Goal: Ask a question: Seek information or help from site administrators or community

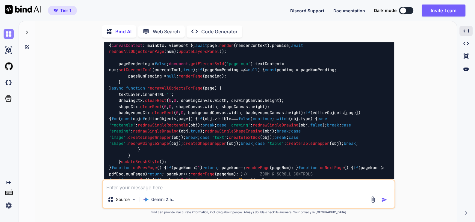
click at [9, 31] on img at bounding box center [9, 34] width 10 height 10
type textarea "x"
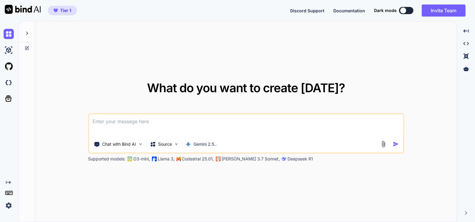
click at [156, 127] on textarea at bounding box center [246, 125] width 314 height 22
click at [126, 122] on textarea "this is my tool website - """ at bounding box center [246, 125] width 314 height 22
click at [141, 123] on textarea "this is my website - """ at bounding box center [246, 125] width 314 height 22
paste textarea "here is html code - contact.html "<!DOCTYPE html> <html lang="en"> <head> <meta…"
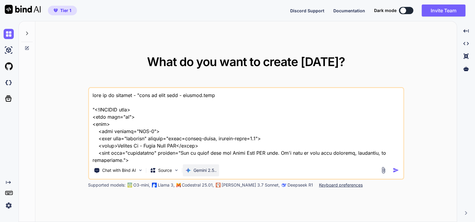
scroll to position [11075, 0]
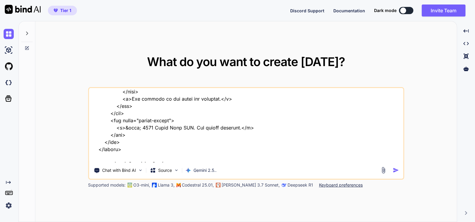
click at [132, 158] on textarea at bounding box center [246, 125] width 314 height 74
type textarea "this is my website - "here is html code - contact.html "<!DOCTYPE html> <html l…"
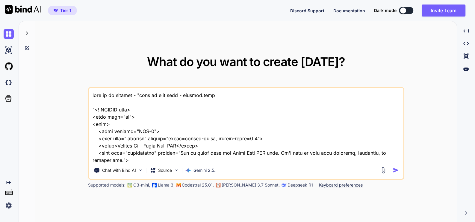
scroll to position [11082, 0]
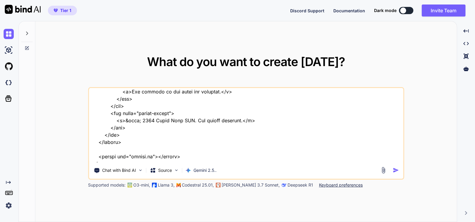
type textarea "this is my website - "here is html code - contact.html "<!DOCTYPE html> <html l…"
type textarea "x"
type textarea "this is my website - "here is html code - contact.html "<!DOCTYPE html> <html l…"
type textarea "x"
type textarea "this is my website - "here is html code - contact.html "<!DOCTYPE html> <html l…"
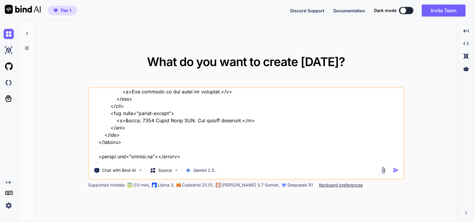
type textarea "x"
type textarea "this is my website - "here is html code - contact.html "<!DOCTYPE html> <html l…"
type textarea "x"
type textarea "this is my website - "here is html code - contact.html "<!DOCTYPE html> <html l…"
type textarea "x"
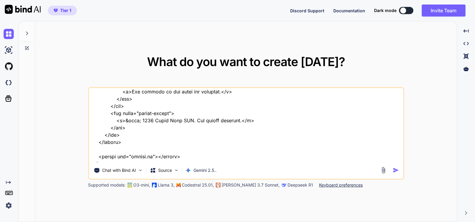
type textarea "this is my website - "here is html code - contact.html "<!DOCTYPE html> <html l…"
type textarea "x"
type textarea "this is my website - "here is html code - contact.html "<!DOCTYPE html> <html l…"
type textarea "x"
type textarea "this is my website - "here is html code - contact.html "<!DOCTYPE html> <html l…"
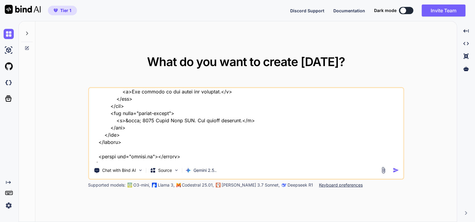
type textarea "x"
type textarea "this is my website - "here is html code - contact.html "<!DOCTYPE html> <html l…"
type textarea "x"
type textarea "this is my website - "here is html code - contact.html "<!DOCTYPE html> <html l…"
type textarea "x"
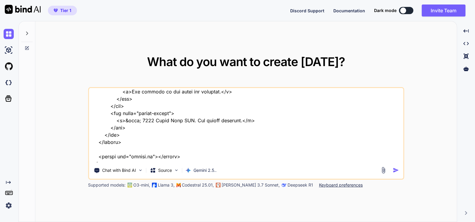
type textarea "this is my website - "here is html code - contact.html "<!DOCTYPE html> <html l…"
type textarea "x"
type textarea "this is my website - "here is html code - contact.html "<!DOCTYPE html> <html l…"
type textarea "x"
type textarea "this is my website - "here is html code - contact.html "<!DOCTYPE html> <html l…"
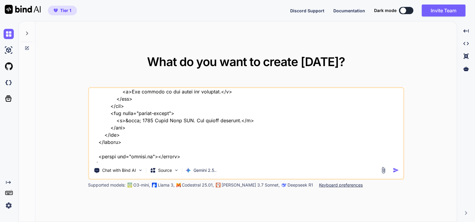
type textarea "x"
type textarea "this is my website - "here is html code - contact.html "<!DOCTYPE html> <html l…"
type textarea "x"
type textarea "this is my website - "here is html code - contact.html "<!DOCTYPE html> <html l…"
type textarea "x"
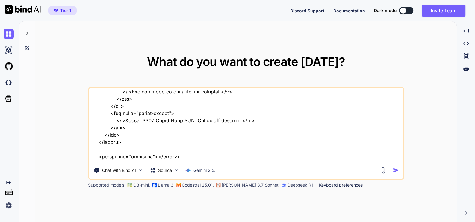
type textarea "this is my website - "here is html code - contact.html "<!DOCTYPE html> <html l…"
type textarea "x"
type textarea "this is my website - "here is html code - contact.html "<!DOCTYPE html> <html l…"
type textarea "x"
type textarea "this is my website - "here is html code - contact.html "<!DOCTYPE html> <html l…"
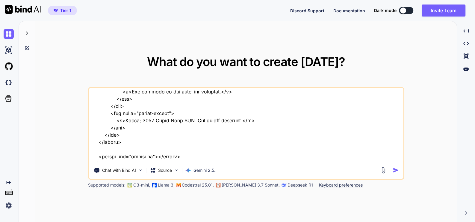
type textarea "x"
type textarea "this is my website - "here is html code - contact.html "<!DOCTYPE html> <html l…"
type textarea "x"
type textarea "this is my website - "here is html code - contact.html "<!DOCTYPE html> <html l…"
type textarea "x"
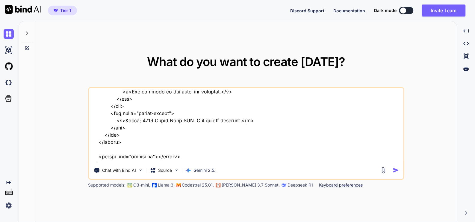
type textarea "this is my website - "here is html code - contact.html "<!DOCTYPE html> <html l…"
type textarea "x"
type textarea "this is my website - "here is html code - contact.html "<!DOCTYPE html> <html l…"
type textarea "x"
type textarea "this is my website - "here is html code - contact.html "<!DOCTYPE html> <html l…"
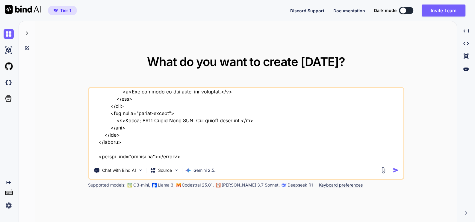
type textarea "x"
type textarea "this is my website - "here is html code - contact.html "<!DOCTYPE html> <html l…"
type textarea "x"
type textarea "this is my website - "here is html code - contact.html "<!DOCTYPE html> <html l…"
type textarea "x"
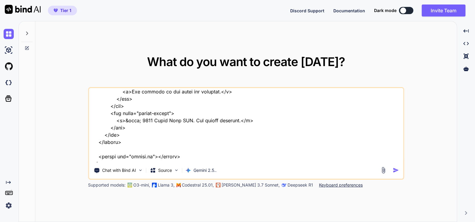
type textarea "this is my website - "here is html code - contact.html "<!DOCTYPE html> <html l…"
type textarea "x"
type textarea "this is my website - "here is html code - contact.html "<!DOCTYPE html> <html l…"
type textarea "x"
type textarea "this is my website - "here is html code - contact.html "<!DOCTYPE html> <html l…"
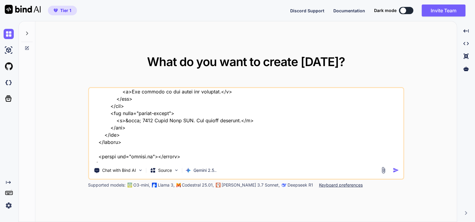
type textarea "x"
type textarea "this is my website - "here is html code - contact.html "<!DOCTYPE html> <html l…"
type textarea "x"
type textarea "this is my website - "here is html code - contact.html "<!DOCTYPE html> <html l…"
type textarea "x"
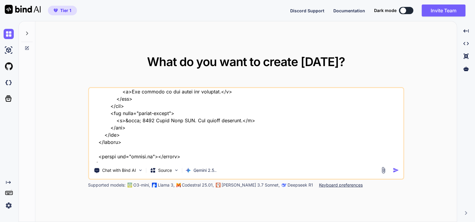
type textarea "this is my website - "here is html code - contact.html "<!DOCTYPE html> <html l…"
type textarea "x"
type textarea "this is my website - "here is html code - contact.html "<!DOCTYPE html> <html l…"
type textarea "x"
click at [335, 152] on textarea at bounding box center [246, 125] width 314 height 74
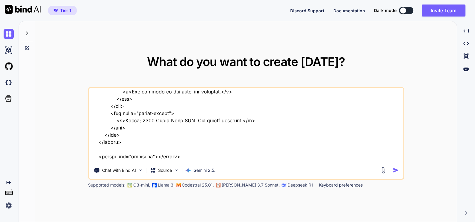
type textarea "this is my website - "here is html code - contact.html "<!DOCTYPE html> <html l…"
type textarea "x"
type textarea "this is my website - "here is html code - contact.html "<!DOCTYPE html> <html l…"
type textarea "x"
type textarea "this is my website - "here is html code - contact.html "<!DOCTYPE html> <html l…"
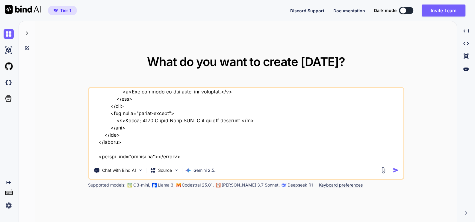
type textarea "x"
type textarea "this is my website - "here is html code - contact.html "<!DOCTYPE html> <html l…"
type textarea "x"
type textarea "this is my website - "here is html code - contact.html "<!DOCTYPE html> <html l…"
type textarea "x"
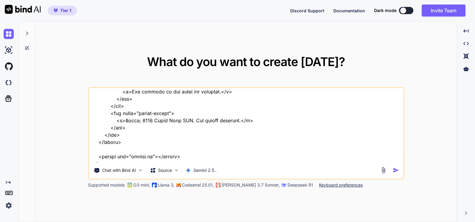
type textarea "this is my website - "here is html code - contact.html "<!DOCTYPE html> <html l…"
type textarea "x"
type textarea "this is my website - "here is html code - contact.html "<!DOCTYPE html> <html l…"
type textarea "x"
type textarea "this is my website - "here is html code - contact.html "<!DOCTYPE html> <html l…"
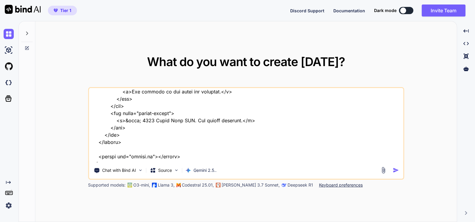
type textarea "x"
type textarea "this is my website - "here is html code - contact.html "<!DOCTYPE html> <html l…"
type textarea "x"
type textarea "this is my website - "here is html code - contact.html "<!DOCTYPE html> <html l…"
type textarea "x"
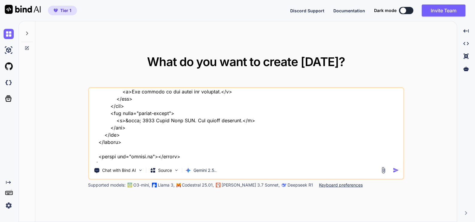
type textarea "this is my website - "here is html code - contact.html "<!DOCTYPE html> <html l…"
type textarea "x"
type textarea "this is my website - "here is html code - contact.html "<!DOCTYPE html> <html l…"
type textarea "x"
type textarea "this is my website - "here is html code - contact.html "<!DOCTYPE html> <html l…"
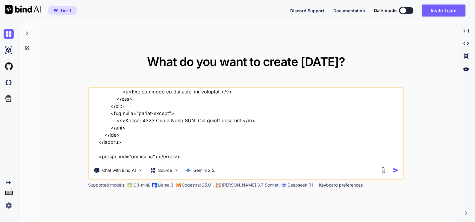
type textarea "x"
type textarea "this is my website - "here is html code - contact.html "<!DOCTYPE html> <html l…"
type textarea "x"
type textarea "this is my website - "here is html code - contact.html "<!DOCTYPE html> <html l…"
type textarea "x"
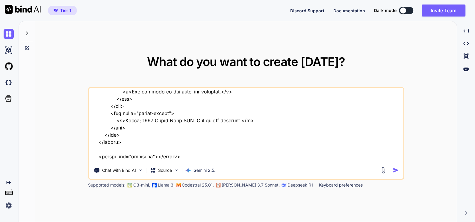
type textarea "this is my website - "here is html code - contact.html "<!DOCTYPE html> <html l…"
type textarea "x"
drag, startPoint x: 157, startPoint y: 159, endPoint x: 92, endPoint y: 161, distance: 65.7
click at [92, 161] on textarea at bounding box center [246, 125] width 314 height 74
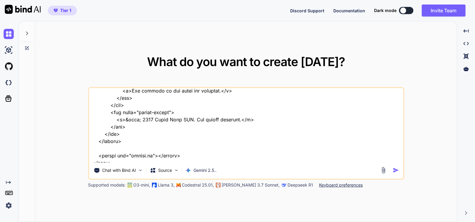
click at [229, 159] on textarea at bounding box center [246, 125] width 314 height 74
type textarea "this is my website - "here is html code - contact.html "<!DOCTYPE html> <html l…"
type textarea "x"
type textarea "this is my website - "here is html code - contact.html "<!DOCTYPE html> <html l…"
type textarea "x"
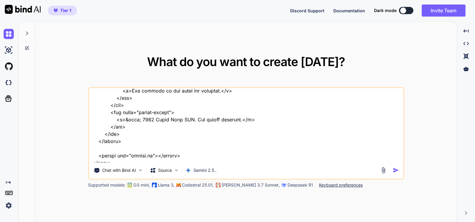
type textarea "this is my website - "here is html code - contact.html "<!DOCTYPE html> <html l…"
type textarea "x"
type textarea "this is my website - "here is html code - contact.html "<!DOCTYPE html> <html l…"
type textarea "x"
type textarea "this is my website - "here is html code - contact.html "<!DOCTYPE html> <html l…"
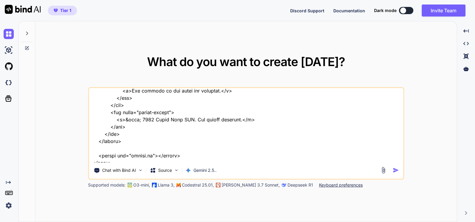
type textarea "x"
type textarea "this is my website - "here is html code - contact.html "<!DOCTYPE html> <html l…"
type textarea "x"
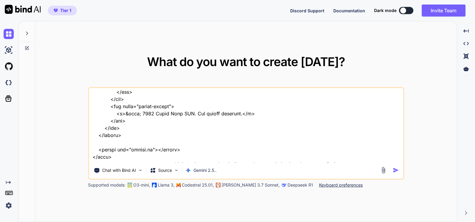
scroll to position [11090, 0]
click at [132, 161] on textarea at bounding box center [246, 125] width 314 height 74
type textarea "this is my website - "here is html code - contact.html "<!DOCTYPE html> <html l…"
type textarea "x"
type textarea "this is my website - "here is html code - contact.html "<!DOCTYPE html> <html l…"
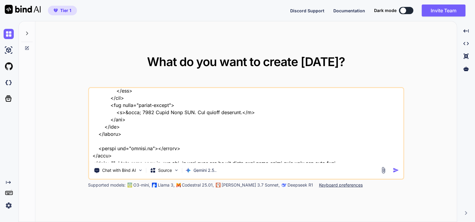
type textarea "x"
type textarea "this is my website - "here is html code - contact.html "<!DOCTYPE html> <html l…"
type textarea "x"
type textarea "this is my website - "here is html code - contact.html "<!DOCTYPE html> <html l…"
type textarea "x"
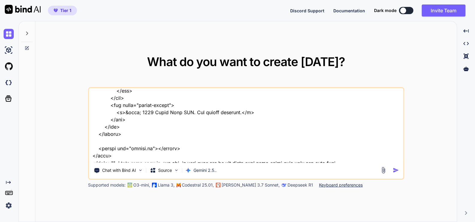
type textarea "this is my website - "here is html code - contact.html "<!DOCTYPE html> <html l…"
type textarea "x"
type textarea "this is my website - "here is html code - contact.html "<!DOCTYPE html> <html l…"
type textarea "x"
type textarea "this is my website - "here is html code - contact.html "<!DOCTYPE html> <html l…"
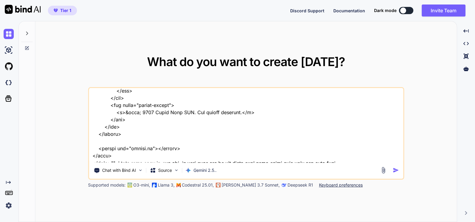
type textarea "x"
type textarea "this is my website - "here is html code - contact.html "<!DOCTYPE html> <html l…"
type textarea "x"
type textarea "this is my website - "here is html code - contact.html "<!DOCTYPE html> <html l…"
type textarea "x"
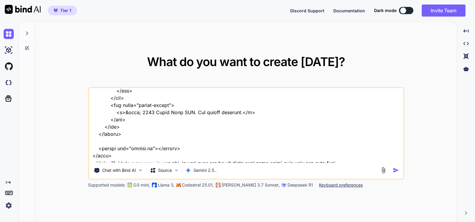
type textarea "this is my website - "here is html code - contact.html "<!DOCTYPE html> <html l…"
type textarea "x"
type textarea "this is my website - "here is html code - contact.html "<!DOCTYPE html> <html l…"
type textarea "x"
type textarea "this is my website - "here is html code - contact.html "<!DOCTYPE html> <html l…"
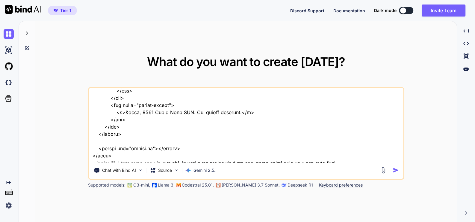
type textarea "x"
type textarea "this is my website - "here is html code - contact.html "<!DOCTYPE html> <html l…"
type textarea "x"
type textarea "this is my website - "here is html code - contact.html "<!DOCTYPE html> <html l…"
type textarea "x"
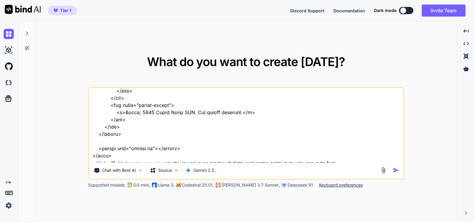
type textarea "this is my website - "here is html code - contact.html "<!DOCTYPE html> <html l…"
type textarea "x"
type textarea "this is my website - "here is html code - contact.html "<!DOCTYPE html> <html l…"
type textarea "x"
type textarea "this is my website - "here is html code - contact.html "<!DOCTYPE html> <html l…"
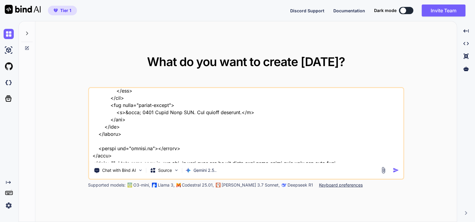
type textarea "x"
type textarea "this is my website - "here is html code - contact.html "<!DOCTYPE html> <html l…"
type textarea "x"
type textarea "this is my website - "here is html code - contact.html "<!DOCTYPE html> <html l…"
type textarea "x"
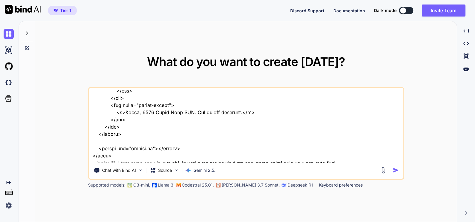
type textarea "this is my website - "here is html code - contact.html "<!DOCTYPE html> <html l…"
type textarea "x"
type textarea "this is my website - "here is html code - contact.html "<!DOCTYPE html> <html l…"
type textarea "x"
type textarea "this is my website - "here is html code - contact.html "<!DOCTYPE html> <html l…"
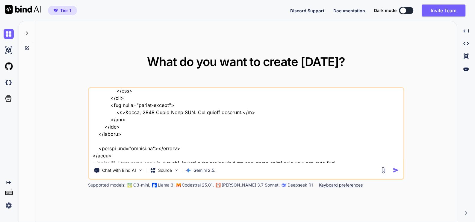
type textarea "x"
type textarea "this is my website - "here is html code - contact.html "<!DOCTYPE html> <html l…"
type textarea "x"
type textarea "this is my website - "here is html code - contact.html "<!DOCTYPE html> <html l…"
type textarea "x"
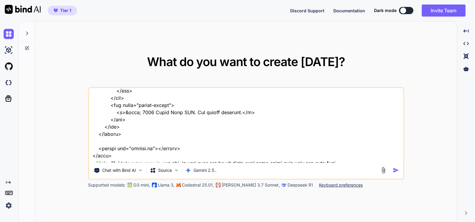
type textarea "this is my website - "here is html code - contact.html "<!DOCTYPE html> <html l…"
type textarea "x"
type textarea "this is my website - "here is html code - contact.html "<!DOCTYPE html> <html l…"
type textarea "x"
type textarea "this is my website - "here is html code - contact.html "<!DOCTYPE html> <html l…"
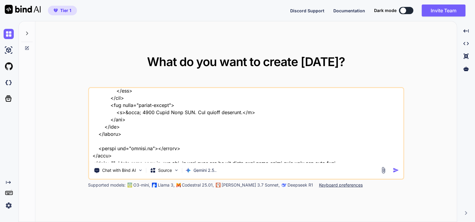
type textarea "x"
type textarea "this is my website - "here is html code - contact.html "<!DOCTYPE html> <html l…"
type textarea "x"
type textarea "this is my website - "here is html code - contact.html "<!DOCTYPE html> <html l…"
type textarea "x"
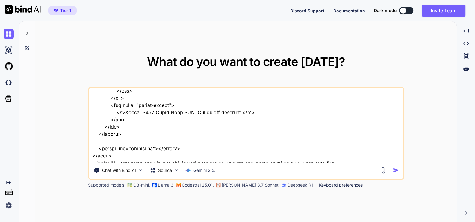
type textarea "this is my website - "here is html code - contact.html "<!DOCTYPE html> <html l…"
type textarea "x"
type textarea "this is my website - "here is html code - contact.html "<!DOCTYPE html> <html l…"
type textarea "x"
type textarea "this is my website - "here is html code - contact.html "<!DOCTYPE html> <html l…"
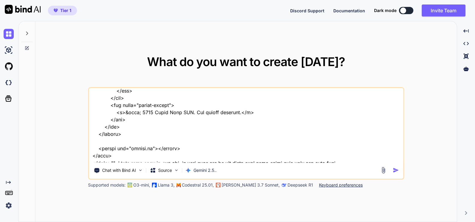
type textarea "x"
type textarea "this is my website - "here is html code - contact.html "<!DOCTYPE html> <html l…"
type textarea "x"
type textarea "this is my website - "here is html code - contact.html "<!DOCTYPE html> <html l…"
type textarea "x"
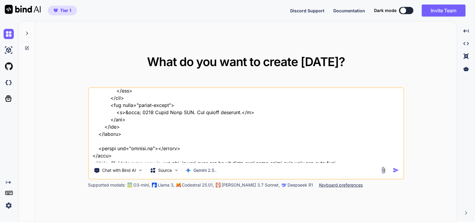
type textarea "this is my website - "here is html code - contact.html "<!DOCTYPE html> <html l…"
type textarea "x"
type textarea "this is my website - "here is html code - contact.html "<!DOCTYPE html> <html l…"
type textarea "x"
type textarea "this is my website - "here is html code - contact.html "<!DOCTYPE html> <html l…"
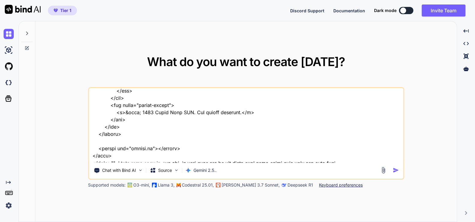
type textarea "x"
type textarea "this is my website - "here is html code - contact.html "<!DOCTYPE html> <html l…"
type textarea "x"
type textarea "this is my website - "here is html code - contact.html "<!DOCTYPE html> <html l…"
type textarea "x"
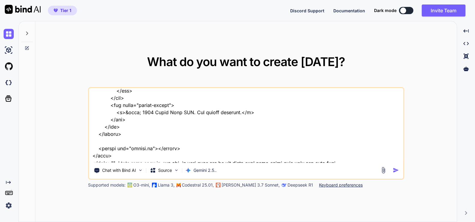
type textarea "this is my website - "here is html code - contact.html "<!DOCTYPE html> <html l…"
type textarea "x"
type textarea "this is my website - "here is html code - contact.html "<!DOCTYPE html> <html l…"
type textarea "x"
type textarea "this is my website - "here is html code - contact.html "<!DOCTYPE html> <html l…"
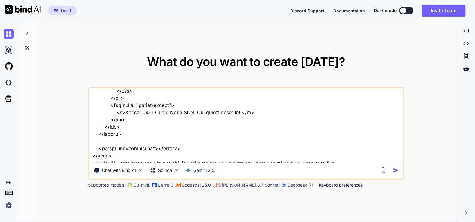
type textarea "x"
type textarea "this is my website - "here is html code - contact.html "<!DOCTYPE html> <html l…"
type textarea "x"
type textarea "this is my website - "here is html code - contact.html "<!DOCTYPE html> <html l…"
type textarea "x"
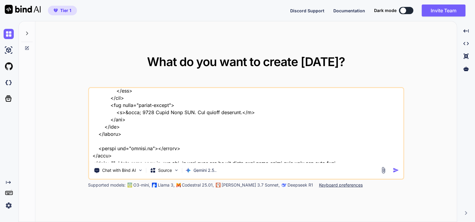
type textarea "this is my website - "here is html code - contact.html "<!DOCTYPE html> <html l…"
type textarea "x"
type textarea "this is my website - "here is html code - contact.html "<!DOCTYPE html> <html l…"
type textarea "x"
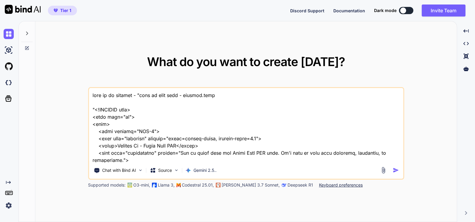
scroll to position [11096, 0]
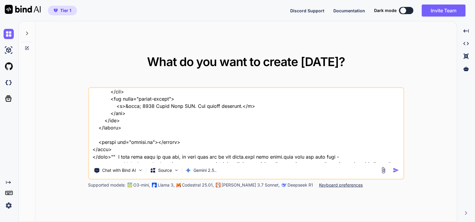
type textarea "this is my website - "here is html code - contact.html "<!DOCTYPE html> <html l…"
type textarea "x"
type textarea "this is my website - "here is html code - contact.html "<!DOCTYPE html> <html l…"
type textarea "x"
type textarea "this is my website - "here is html code - contact.html "<!DOCTYPE html> <html l…"
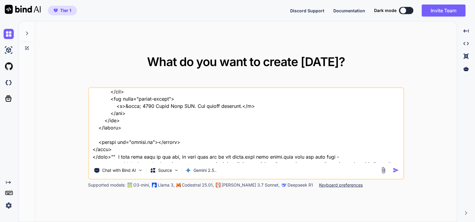
type textarea "x"
type textarea "this is my website - "here is html code - contact.html "<!DOCTYPE html> <html l…"
type textarea "x"
type textarea "this is my website - "here is html code - contact.html "<!DOCTYPE html> <html l…"
type textarea "x"
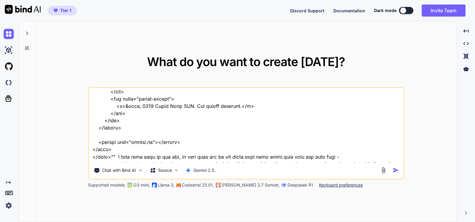
type textarea "this is my website - "here is html code - contact.html "<!DOCTYPE html> <html l…"
type textarea "x"
type textarea "this is my website - "here is html code - contact.html "<!DOCTYPE html> <html l…"
type textarea "x"
type textarea "this is my website - "here is html code - contact.html "<!DOCTYPE html> <html l…"
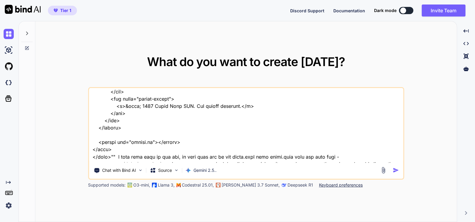
type textarea "x"
type textarea "this is my website - "here is html code - contact.html "<!DOCTYPE html> <html l…"
type textarea "x"
type textarea "this is my website - "here is html code - contact.html "<!DOCTYPE html> <html l…"
type textarea "x"
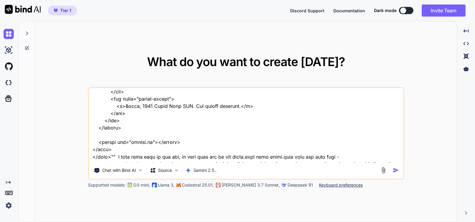
type textarea "this is my website - "here is html code - contact.html "<!DOCTYPE html> <html l…"
type textarea "x"
type textarea "this is my website - "here is html code - contact.html "<!DOCTYPE html> <html l…"
type textarea "x"
type textarea "this is my website - "here is html code - contact.html "<!DOCTYPE html> <html l…"
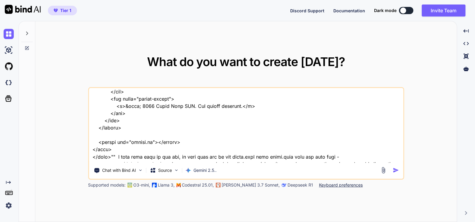
type textarea "x"
type textarea "this is my website - "here is html code - contact.html "<!DOCTYPE html> <html l…"
type textarea "x"
type textarea "this is my website - "here is html code - contact.html "<!DOCTYPE html> <html l…"
type textarea "x"
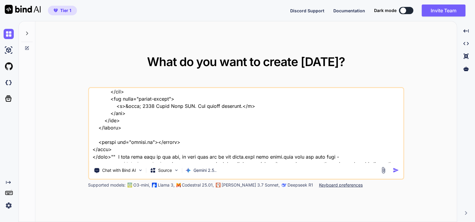
type textarea "this is my website - "here is html code - contact.html "<!DOCTYPE html> <html l…"
type textarea "x"
type textarea "this is my website - "here is html code - contact.html "<!DOCTYPE html> <html l…"
type textarea "x"
type textarea "this is my website - "here is html code - contact.html "<!DOCTYPE html> <html l…"
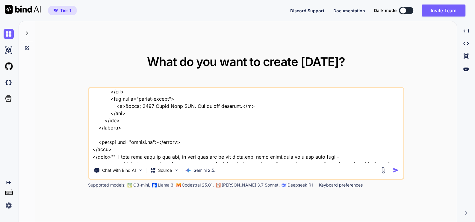
type textarea "x"
type textarea "this is my website - "here is html code - contact.html "<!DOCTYPE html> <html l…"
type textarea "x"
type textarea "this is my website - "here is html code - contact.html "<!DOCTYPE html> <html l…"
type textarea "x"
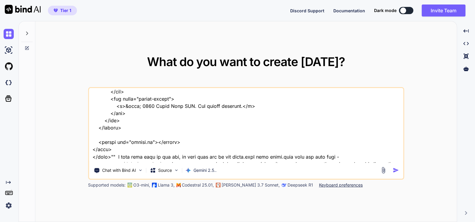
type textarea "this is my website - "here is html code - contact.html "<!DOCTYPE html> <html l…"
type textarea "x"
type textarea "this is my website - "here is html code - contact.html "<!DOCTYPE html> <html l…"
type textarea "x"
type textarea "this is my website - "here is html code - contact.html "<!DOCTYPE html> <html l…"
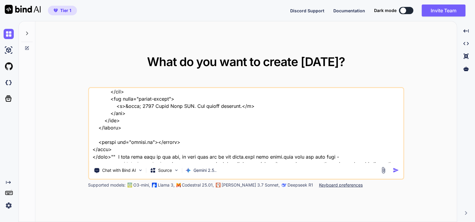
type textarea "x"
type textarea "this is my website - "here is html code - contact.html "<!DOCTYPE html> <html l…"
type textarea "x"
type textarea "this is my website - "here is html code - contact.html "<!DOCTYPE html> <html l…"
type textarea "x"
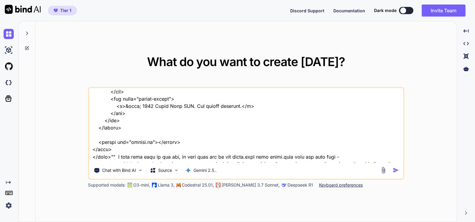
type textarea "this is my website - "here is html code - contact.html "<!DOCTYPE html> <html l…"
type textarea "x"
type textarea "this is my website - "here is html code - contact.html "<!DOCTYPE html> <html l…"
type textarea "x"
type textarea "this is my website - "here is html code - contact.html "<!DOCTYPE html> <html l…"
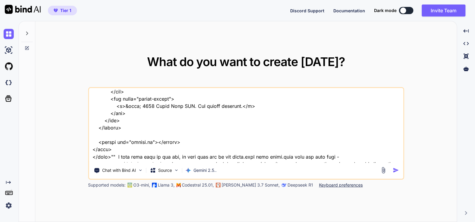
type textarea "x"
type textarea "this is my website - "here is html code - contact.html "<!DOCTYPE html> <html l…"
type textarea "x"
type textarea "this is my website - "here is html code - contact.html "<!DOCTYPE html> <html l…"
type textarea "x"
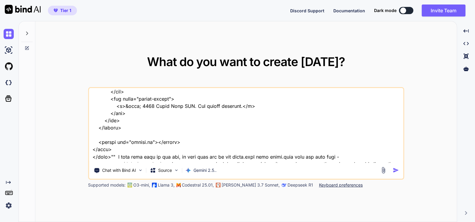
type textarea "this is my website - "here is html code - contact.html "<!DOCTYPE html> <html l…"
type textarea "x"
type textarea "this is my website - "here is html code - contact.html "<!DOCTYPE html> <html l…"
type textarea "x"
type textarea "this is my website - "here is html code - contact.html "<!DOCTYPE html> <html l…"
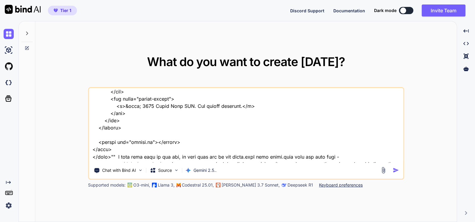
type textarea "x"
type textarea "this is my website - "here is html code - contact.html "<!DOCTYPE html> <html l…"
type textarea "x"
type textarea "this is my website - "here is html code - contact.html "<!DOCTYPE html> <html l…"
type textarea "x"
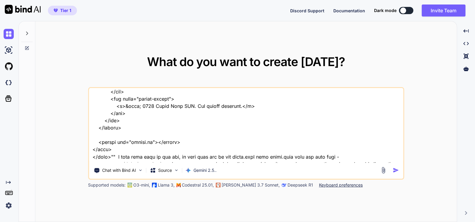
type textarea "this is my website - "here is html code - contact.html "<!DOCTYPE html> <html l…"
type textarea "x"
type textarea "this is my website - "here is html code - contact.html "<!DOCTYPE html> <html l…"
type textarea "x"
type textarea "this is my website - "here is html code - contact.html "<!DOCTYPE html> <html l…"
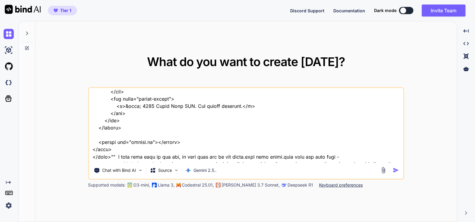
type textarea "x"
type textarea "this is my website - "here is html code - contact.html "<!DOCTYPE html> <html l…"
type textarea "x"
type textarea "this is my website - "here is html code - contact.html "<!DOCTYPE html> <html l…"
type textarea "x"
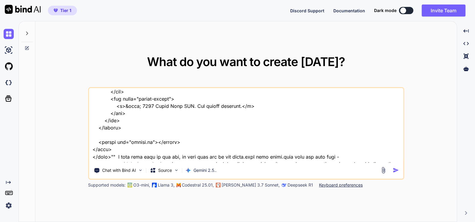
type textarea "this is my website - "here is html code - contact.html "<!DOCTYPE html> <html l…"
type textarea "x"
type textarea "this is my website - "here is html code - contact.html "<!DOCTYPE html> <html l…"
type textarea "x"
type textarea "this is my website - "here is html code - contact.html "<!DOCTYPE html> <html l…"
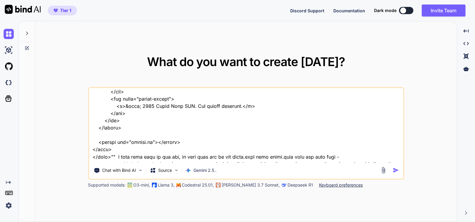
type textarea "x"
type textarea "this is my website - "here is html code - contact.html "<!DOCTYPE html> <html l…"
type textarea "x"
type textarea "this is my website - "here is html code - contact.html "<!DOCTYPE html> <html l…"
type textarea "x"
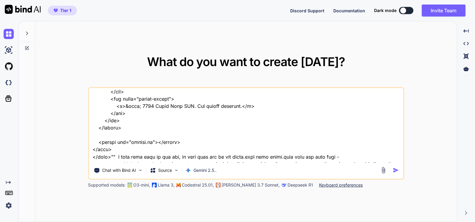
type textarea "this is my website - "here is html code - contact.html "<!DOCTYPE html> <html l…"
type textarea "x"
type textarea "this is my website - "here is html code - contact.html "<!DOCTYPE html> <html l…"
type textarea "x"
type textarea "this is my website - "here is html code - contact.html "<!DOCTYPE html> <html l…"
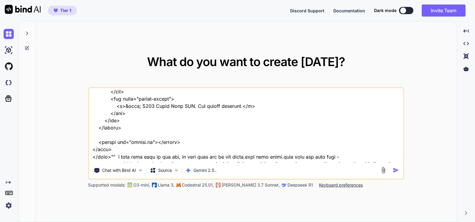
type textarea "x"
type textarea "this is my website - "here is html code - contact.html "<!DOCTYPE html> <html l…"
type textarea "x"
type textarea "this is my website - "here is html code - contact.html "<!DOCTYPE html> <html l…"
type textarea "x"
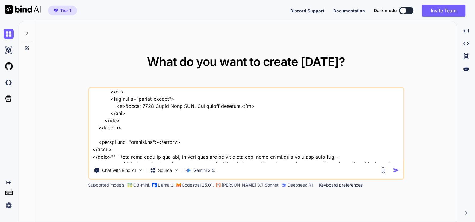
type textarea "this is my website - "here is html code - contact.html "<!DOCTYPE html> <html l…"
type textarea "x"
type textarea "this is my website - "here is html code - contact.html "<!DOCTYPE html> <html l…"
type textarea "x"
type textarea "this is my website - "here is html code - contact.html "<!DOCTYPE html> <html l…"
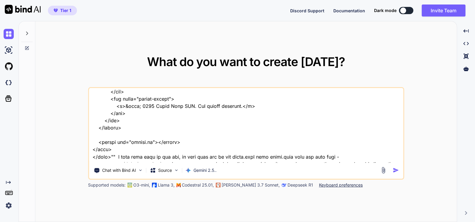
type textarea "x"
type textarea "this is my website - "here is html code - contact.html "<!DOCTYPE html> <html l…"
type textarea "x"
type textarea "this is my website - "here is html code - contact.html "<!DOCTYPE html> <html l…"
type textarea "x"
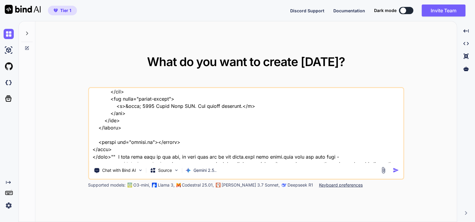
type textarea "this is my website - "here is html code - contact.html "<!DOCTYPE html> <html l…"
type textarea "x"
type textarea "this is my website - "here is html code - contact.html "<!DOCTYPE html> <html l…"
type textarea "x"
type textarea "this is my website - "here is html code - contact.html "<!DOCTYPE html> <html l…"
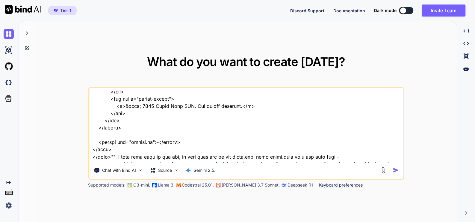
type textarea "x"
type textarea "this is my website - "here is html code - contact.html "<!DOCTYPE html> <html l…"
type textarea "x"
type textarea "this is my website - "here is html code - contact.html "<!DOCTYPE html> <html l…"
type textarea "x"
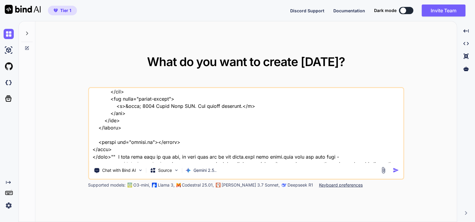
type textarea "this is my website - "here is html code - contact.html "<!DOCTYPE html> <html l…"
type textarea "x"
type textarea "this is my website - "here is html code - contact.html "<!DOCTYPE html> <html l…"
type textarea "x"
type textarea "this is my website - "here is html code - contact.html "<!DOCTYPE html> <html l…"
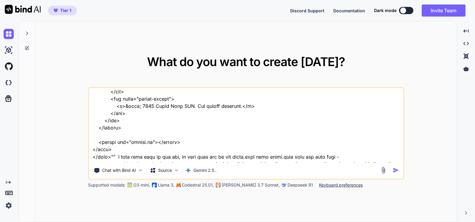
type textarea "x"
type textarea "this is my website - "here is html code - contact.html "<!DOCTYPE html> <html l…"
type textarea "x"
type textarea "this is my website - "here is html code - contact.html "<!DOCTYPE html> <html l…"
type textarea "x"
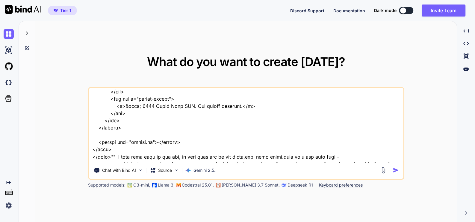
type textarea "this is my website - "here is html code - contact.html "<!DOCTYPE html> <html l…"
type textarea "x"
type textarea "this is my website - "here is html code - contact.html "<!DOCTYPE html> <html l…"
type textarea "x"
type textarea "this is my website - "here is html code - contact.html "<!DOCTYPE html> <html l…"
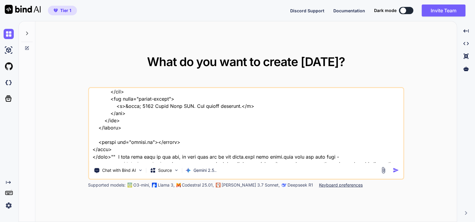
type textarea "x"
type textarea "this is my website - "here is html code - contact.html "<!DOCTYPE html> <html l…"
type textarea "x"
type textarea "this is my website - "here is html code - contact.html "<!DOCTYPE html> <html l…"
type textarea "x"
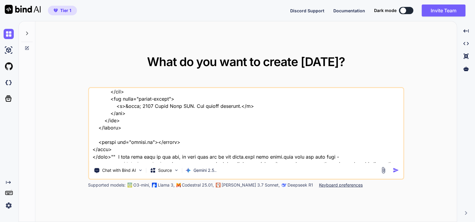
type textarea "this is my website - "here is html code - contact.html "<!DOCTYPE html> <html l…"
type textarea "x"
type textarea "this is my website - "here is html code - contact.html "<!DOCTYPE html> <html l…"
type textarea "x"
type textarea "this is my website - "here is html code - contact.html "<!DOCTYPE html> <html l…"
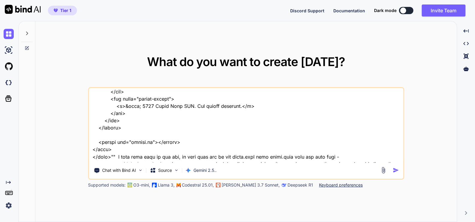
type textarea "x"
type textarea "this is my website - "here is html code - contact.html "<!DOCTYPE html> <html l…"
type textarea "x"
type textarea "this is my website - "here is html code - contact.html "<!DOCTYPE html> <html l…"
type textarea "x"
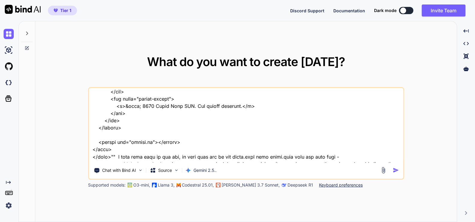
type textarea "this is my website - "here is html code - contact.html "<!DOCTYPE html> <html l…"
type textarea "x"
type textarea "this is my website - "here is html code - contact.html "<!DOCTYPE html> <html l…"
type textarea "x"
type textarea "this is my website - "here is html code - contact.html "<!DOCTYPE html> <html l…"
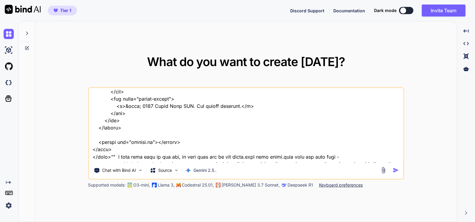
type textarea "x"
type textarea "this is my website - "here is html code - contact.html "<!DOCTYPE html> <html l…"
type textarea "x"
type textarea "this is my website - "here is html code - contact.html "<!DOCTYPE html> <html l…"
type textarea "x"
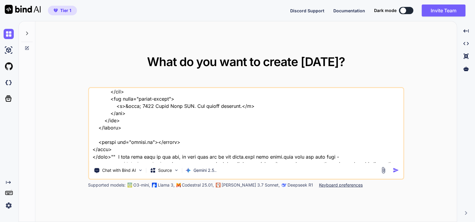
type textarea "this is my website - "here is html code - contact.html "<!DOCTYPE html> <html l…"
type textarea "x"
type textarea "this is my website - "here is html code - contact.html "<!DOCTYPE html> <html l…"
type textarea "x"
type textarea "this is my website - "here is html code - contact.html "<!DOCTYPE html> <html l…"
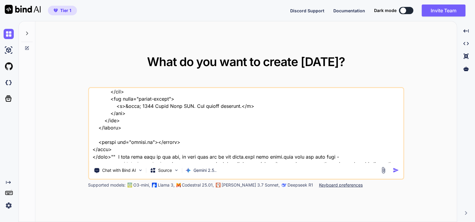
type textarea "x"
type textarea "this is my website - "here is html code - contact.html "<!DOCTYPE html> <html l…"
type textarea "x"
type textarea "this is my website - "here is html code - contact.html "<!DOCTYPE html> <html l…"
type textarea "x"
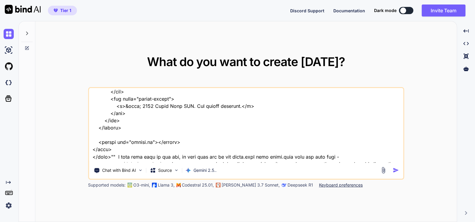
type textarea "this is my website - "here is html code - contact.html "<!DOCTYPE html> <html l…"
type textarea "x"
type textarea "this is my website - "here is html code - contact.html "<!DOCTYPE html> <html l…"
type textarea "x"
type textarea "this is my website - "here is html code - contact.html "<!DOCTYPE html> <html l…"
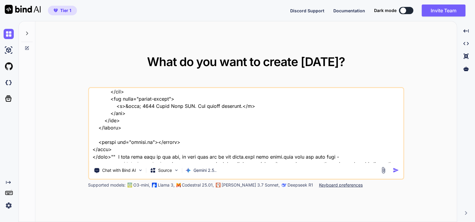
type textarea "x"
type textarea "this is my website - "here is html code - contact.html "<!DOCTYPE html> <html l…"
type textarea "x"
type textarea "this is my website - "here is html code - contact.html "<!DOCTYPE html> <html l…"
type textarea "x"
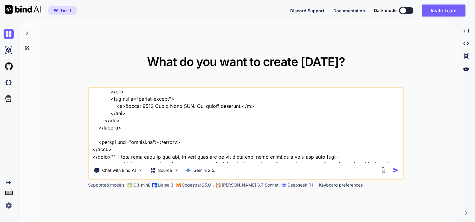
type textarea "this is my website - "here is html code - contact.html "<!DOCTYPE html> <html l…"
type textarea "x"
type textarea "this is my website - "here is html code - contact.html "<!DOCTYPE html> <html l…"
type textarea "x"
type textarea "this is my website - "here is html code - contact.html "<!DOCTYPE html> <html l…"
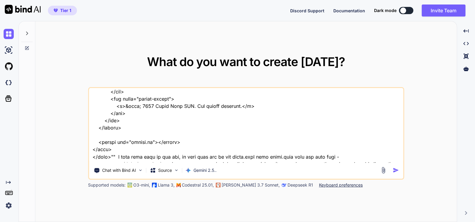
type textarea "x"
type textarea "this is my website - "here is html code - contact.html "<!DOCTYPE html> <html l…"
type textarea "x"
type textarea "this is my website - "here is html code - contact.html "<!DOCTYPE html> <html l…"
type textarea "x"
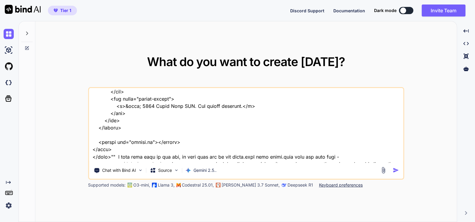
type textarea "this is my website - "here is html code - contact.html "<!DOCTYPE html> <html l…"
type textarea "x"
type textarea "this is my website - "here is html code - contact.html "<!DOCTYPE html> <html l…"
type textarea "x"
type textarea "this is my website - "here is html code - contact.html "<!DOCTYPE html> <html l…"
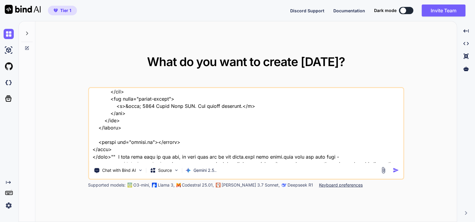
type textarea "x"
type textarea "this is my website - "here is html code - contact.html "<!DOCTYPE html> <html l…"
type textarea "x"
type textarea "this is my website - "here is html code - contact.html "<!DOCTYPE html> <html l…"
type textarea "x"
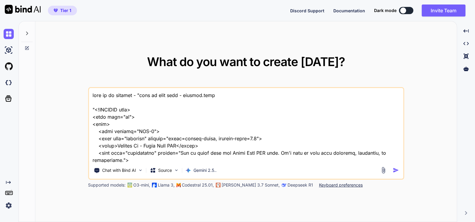
scroll to position [11111, 0]
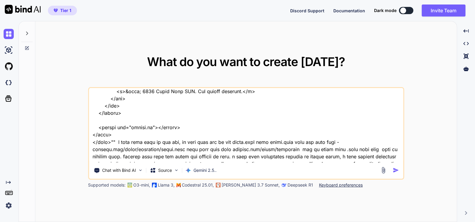
click at [386, 159] on textarea at bounding box center [246, 125] width 314 height 74
paste textarea "document.addEventListener('DOMContentLoaded', function() { // =================…"
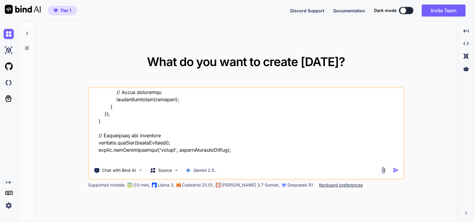
click at [111, 160] on textarea at bounding box center [246, 125] width 314 height 74
type textarea "this is my website - "here is html code - contact.html "<!DOCTYPE html> <html l…"
click at [398, 168] on img "button" at bounding box center [396, 170] width 6 height 6
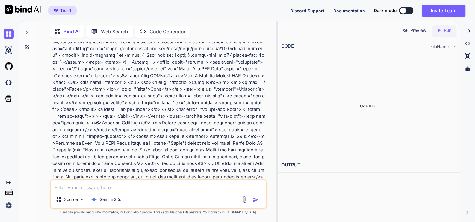
scroll to position [4955, 0]
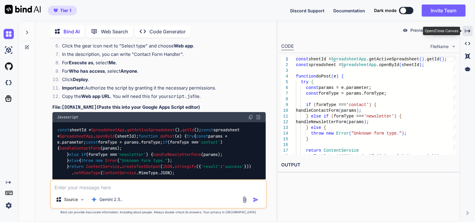
click at [471, 32] on div "Created with Pixso." at bounding box center [468, 31] width 10 height 10
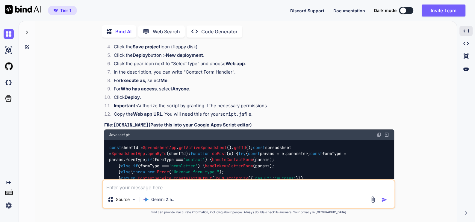
scroll to position [3612, 0]
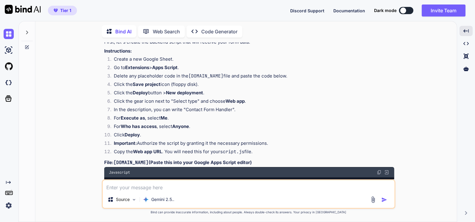
click at [378, 169] on img at bounding box center [379, 171] width 5 height 5
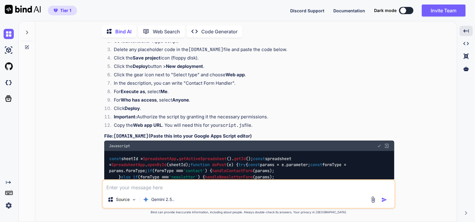
scroll to position [3650, 0]
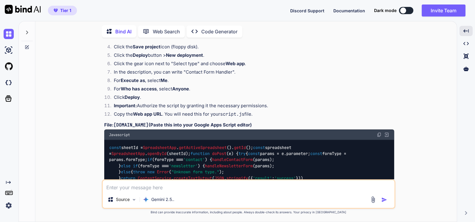
click at [378, 132] on img at bounding box center [379, 134] width 5 height 5
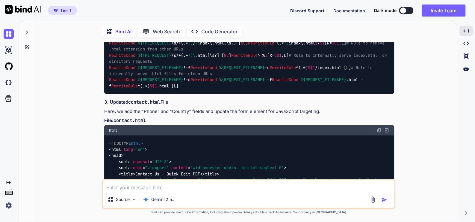
scroll to position [4024, 0]
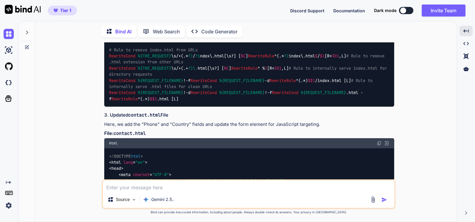
click at [380, 9] on img at bounding box center [379, 6] width 5 height 5
click at [377, 9] on img at bounding box center [379, 6] width 5 height 5
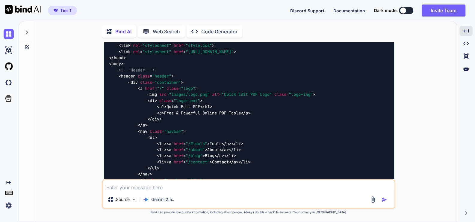
scroll to position [4212, 0]
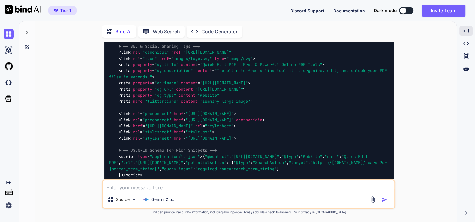
scroll to position [5148, 0]
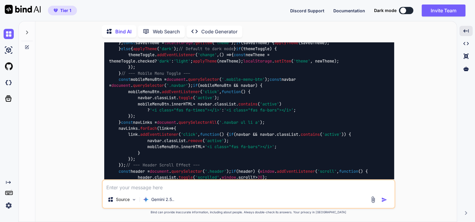
scroll to position [7059, 0]
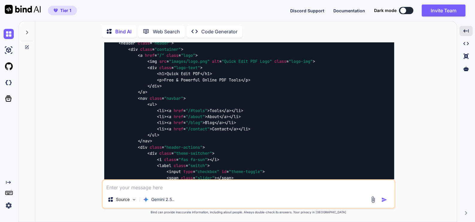
scroll to position [4419, 0]
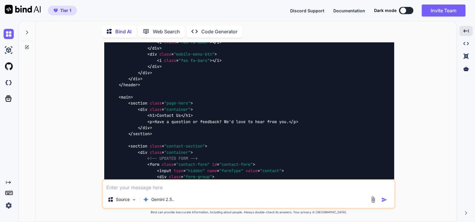
click at [180, 186] on textarea at bounding box center [249, 185] width 292 height 11
type textarea "guide me step by step txt file"
click at [384, 196] on div "Source Gemini 2.5.." at bounding box center [249, 200] width 292 height 14
click at [384, 201] on img "button" at bounding box center [385, 199] width 6 height 6
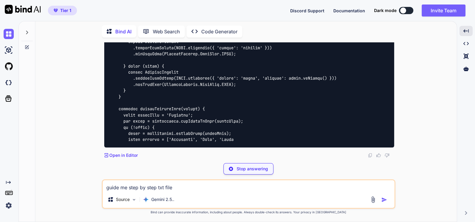
scroll to position [8229, 0]
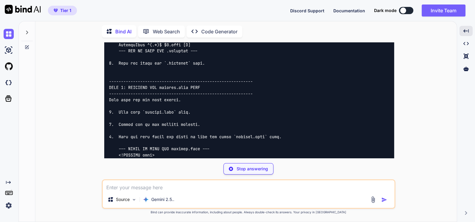
scroll to position [8529, 0]
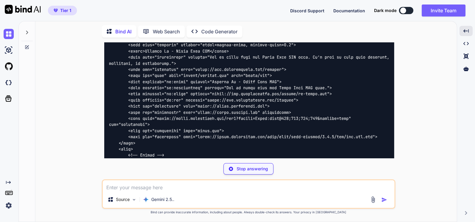
type textarea "x"
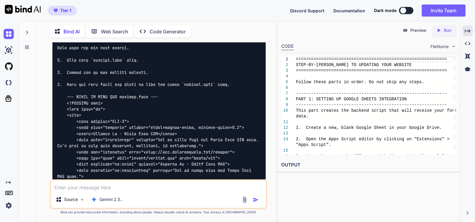
scroll to position [10322, 0]
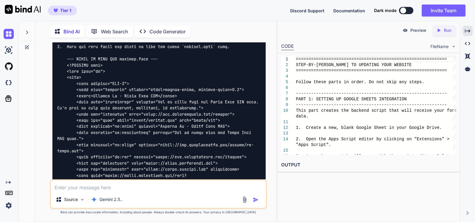
drag, startPoint x: 126, startPoint y: 179, endPoint x: 126, endPoint y: 191, distance: 11.7
click at [126, 181] on div "Source Gemini 2.5.." at bounding box center [158, 193] width 217 height 29
click at [126, 191] on textarea at bounding box center [158, 185] width 215 height 11
type textarea "t"
type textarea "x"
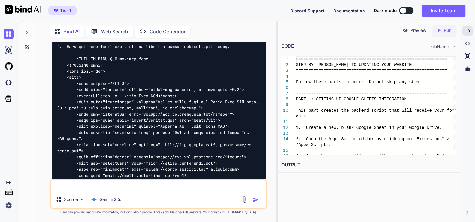
type textarea "te"
type textarea "x"
type textarea "tel"
type textarea "x"
type textarea "tell"
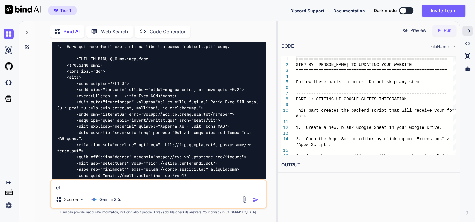
type textarea "x"
type textarea "tell"
type textarea "x"
type textarea "tell m"
type textarea "x"
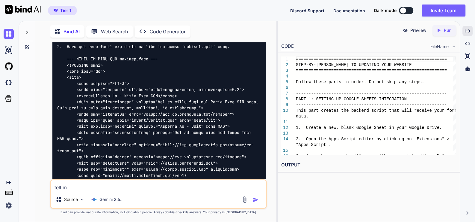
type textarea "tell me"
type textarea "x"
type textarea "tell me"
type textarea "x"
type textarea "tell me s"
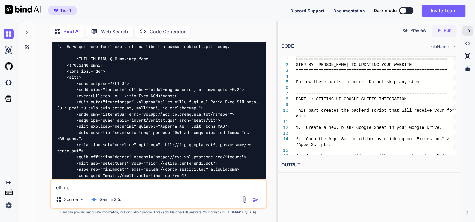
type textarea "x"
type textarea "tell me si"
type textarea "x"
type textarea "tell me sim"
type textarea "x"
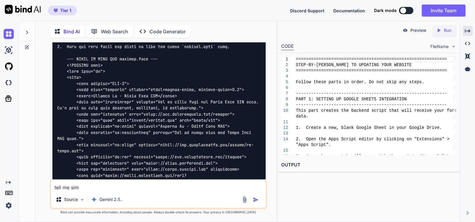
type textarea "tell me simp"
type textarea "x"
type textarea "tell me simpl"
type textarea "x"
type textarea "tell me simple"
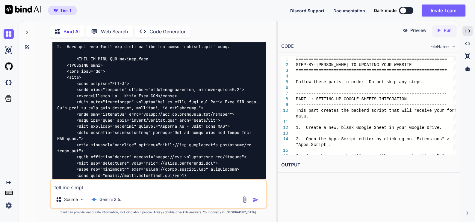
type textarea "x"
type textarea "tell me simple"
type textarea "x"
type textarea "tell me simple w"
type textarea "x"
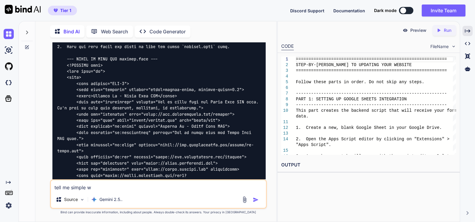
type textarea "tell me simple wy"
type textarea "x"
type textarea "tell me simple wy"
click at [254, 197] on img "button" at bounding box center [256, 199] width 6 height 6
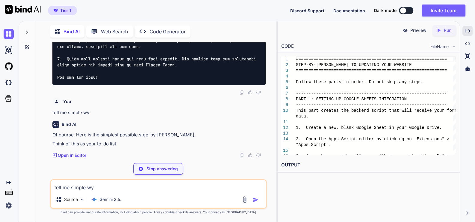
scroll to position [15368, 0]
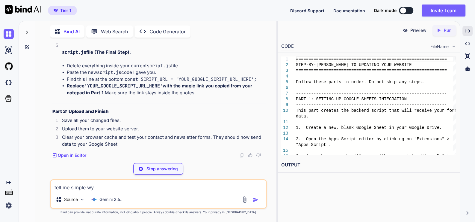
type textarea "x"
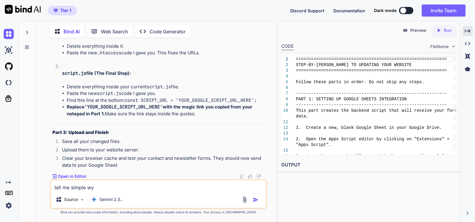
scroll to position [15774, 0]
click at [126, 186] on textarea "tell me simple wy" at bounding box center [158, 185] width 215 height 11
type textarea "h"
type textarea "x"
type textarea "ho"
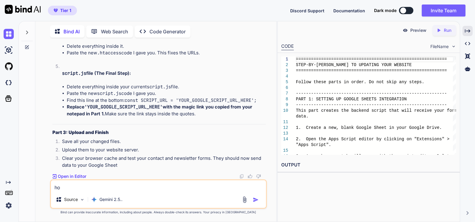
type textarea "x"
type textarea "how"
type textarea "x"
type textarea "how"
type textarea "x"
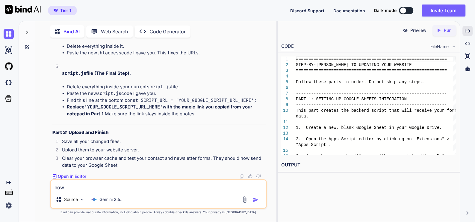
type textarea "how d"
type textarea "x"
type textarea "how da"
type textarea "x"
type textarea "how dat"
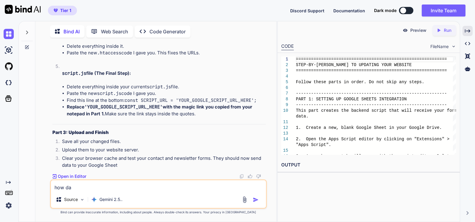
type textarea "x"
type textarea "how data"
type textarea "x"
type textarea "how data"
type textarea "x"
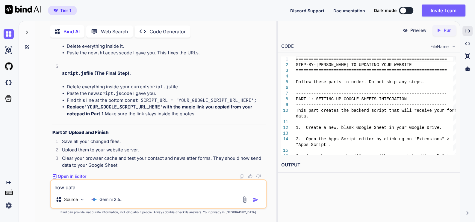
type textarea "how data r"
type textarea "x"
type textarea "how data re"
type textarea "x"
type textarea "how data rec"
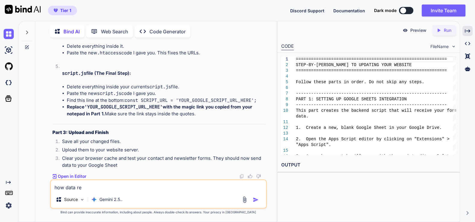
type textarea "x"
type textarea "how data reci"
type textarea "x"
type textarea "how data recie"
type textarea "x"
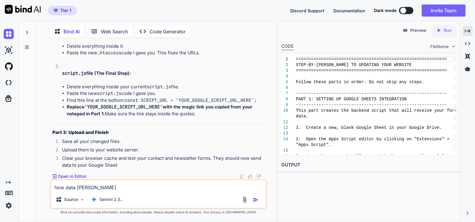
type textarea "how data reciev"
type textarea "x"
type textarea "how data recieve"
type textarea "x"
type textarea "how data recieve"
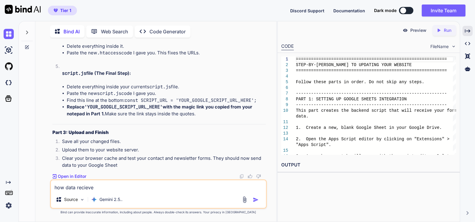
type textarea "x"
type textarea "how data recieve t"
type textarea "x"
type textarea "how data recieve te"
type textarea "x"
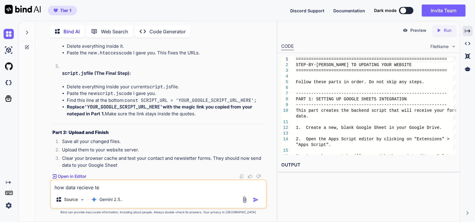
type textarea "how data recieve tel"
type textarea "x"
type textarea "how data recieve tell"
type textarea "x"
type textarea "how data recieve tellm"
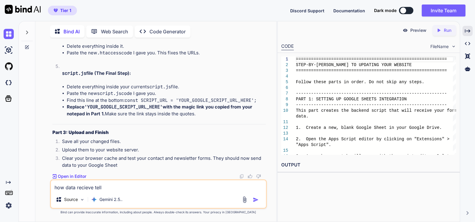
type textarea "x"
type textarea "how data recieve tell"
type textarea "x"
type textarea "how data recieve tell"
type textarea "x"
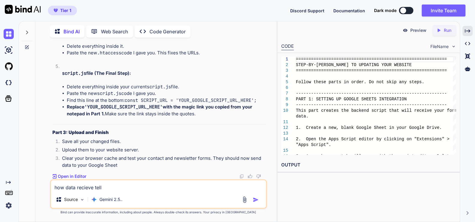
type textarea "how data recieve tell m"
type textarea "x"
type textarea "how data recieve tell me"
type textarea "x"
type textarea "how data recieve tell me"
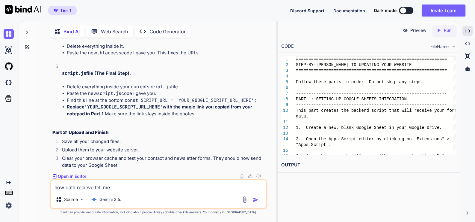
type textarea "x"
type textarea "how data recieve tell me s"
type textarea "x"
type textarea "how data recieve tell me st"
type textarea "x"
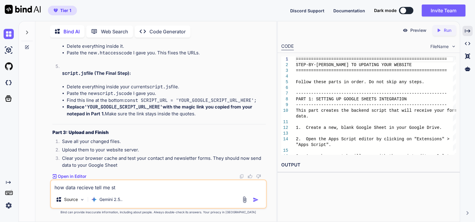
type textarea "how data recieve tell me str"
type textarea "x"
type textarea "how data recieve tell me stru"
type textarea "x"
type textarea "how data recieve tell me struc"
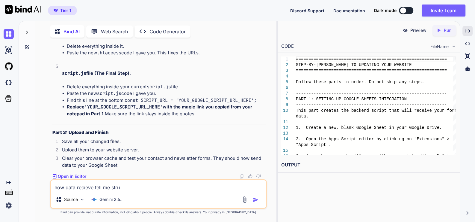
type textarea "x"
type textarea "how data recieve tell me struct"
type textarea "x"
type textarea "how data recieve tell me structu"
type textarea "x"
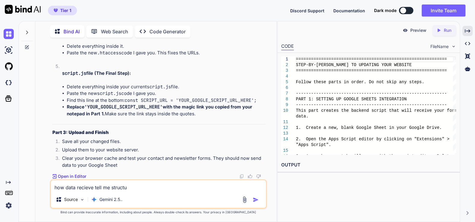
type textarea "how data recieve tell me structur"
type textarea "x"
type textarea "how data recieve tell me structure"
type textarea "x"
type textarea "how data recieve tell me structure"
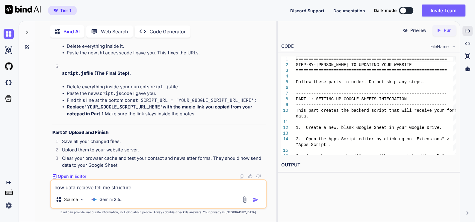
click at [259, 200] on img "button" at bounding box center [256, 199] width 6 height 6
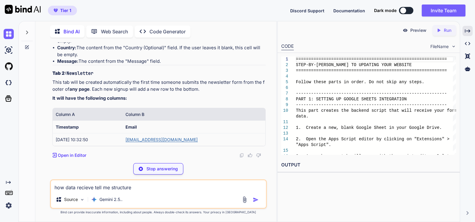
scroll to position [15876, 0]
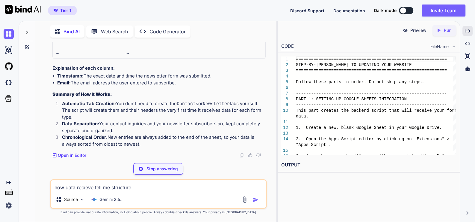
type textarea "x"
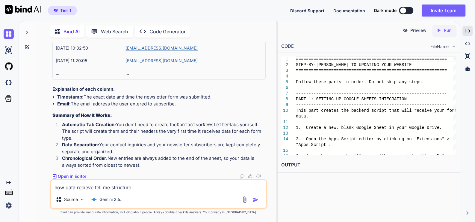
scroll to position [16249, 0]
click at [127, 184] on textarea "how data recieve tell me structure" at bounding box center [158, 185] width 215 height 11
type textarea "n"
type textarea "x"
type textarea "no"
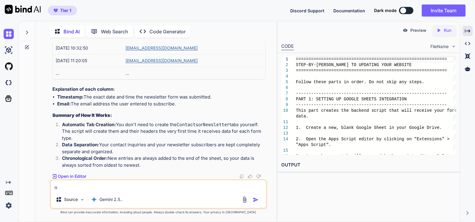
type textarea "x"
type textarea "now"
type textarea "x"
type textarea "now"
type textarea "x"
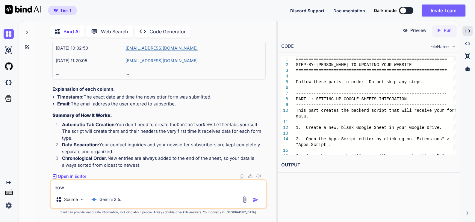
type textarea "now p"
type textarea "x"
type textarea "now pr"
type textarea "x"
type textarea "now pro"
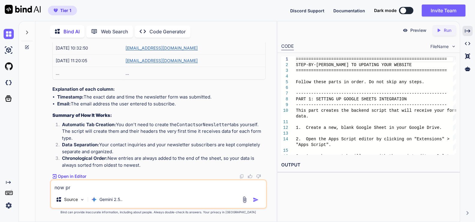
type textarea "x"
type textarea "now prov"
type textarea "x"
type textarea "now provi"
type textarea "x"
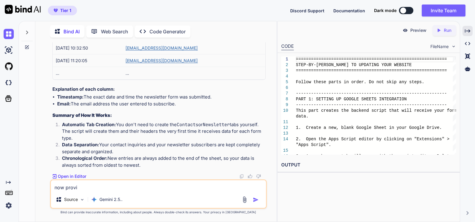
type textarea "now provid"
type textarea "x"
type textarea "now provide"
type textarea "x"
type textarea "now provide"
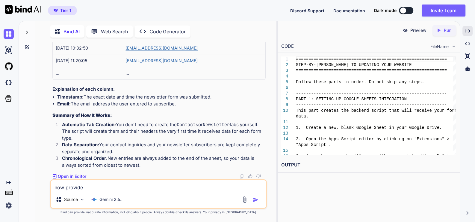
type textarea "x"
type textarea "now provide m"
type textarea "x"
type textarea "now provide me"
type textarea "x"
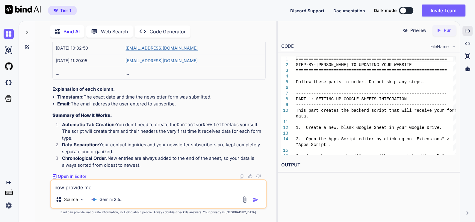
type textarea "now provide me"
type textarea "x"
type textarea "now provide me p"
type textarea "x"
type textarea "now provide me po"
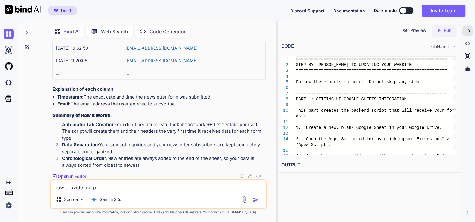
type textarea "x"
type textarea "now provide me pos"
type textarea "x"
type textarea "now provide me post"
type textarea "x"
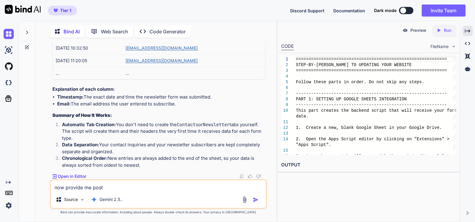
type textarea "now provide me post"
type textarea "x"
type textarea "now provide me post p"
type textarea "x"
type textarea "now provide me post pa"
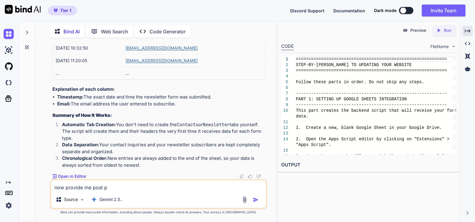
type textarea "x"
type textarea "now provide me post pag"
type textarea "x"
type textarea "now provide me post page"
type textarea "x"
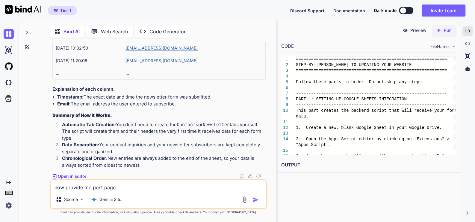
type textarea "now provide me post page"
type textarea "x"
type textarea "now provide me post page a"
type textarea "x"
type textarea "now provide me post page as"
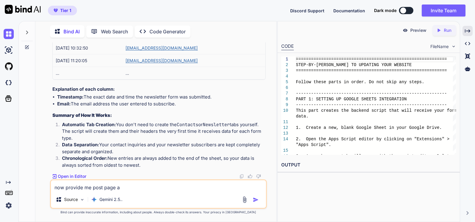
type textarea "x"
type textarea "now provide me post page as"
type textarea "x"
type textarea "now provide me post page as r"
type textarea "x"
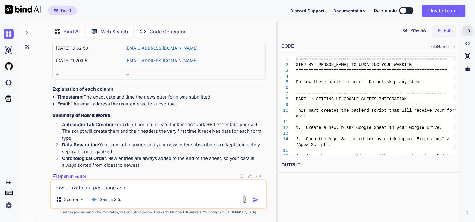
type textarea "now provide me post page as ri"
type textarea "x"
type textarea "now provide me post page as rig"
type textarea "x"
type textarea "now provide me post page as righ"
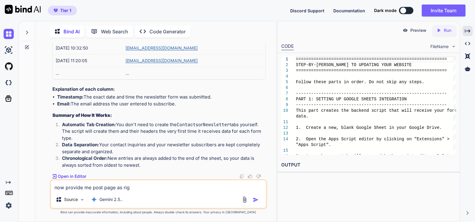
type textarea "x"
type textarea "now provide me post page as right"
type textarea "x"
type textarea "now provide me post page as right"
type textarea "x"
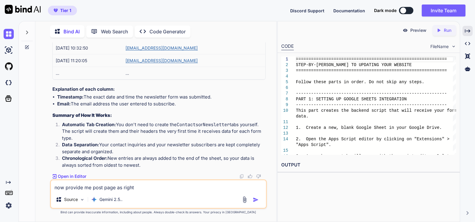
type textarea "now provide me post page as right s"
type textarea "x"
type textarea "now provide me post page as right si"
type textarea "x"
type textarea "now provide me post page as right sid"
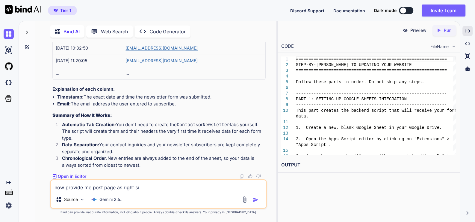
type textarea "x"
type textarea "now provide me post page as right side"
type textarea "x"
type textarea "now provide me post page as right side"
type textarea "x"
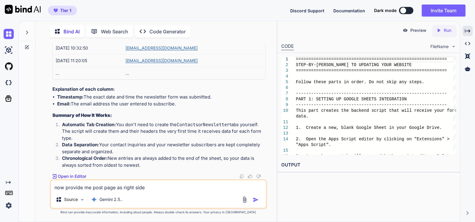
type textarea "now provide me post page as right side a"
type textarea "x"
type textarea "now provide me post page as right side ad"
type textarea "x"
type textarea "now provide me post page as right side add"
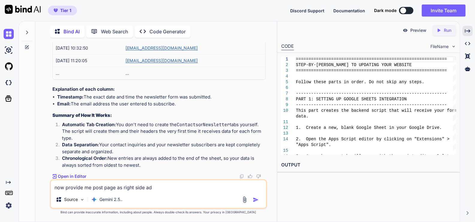
type textarea "x"
type textarea "now provide me post page as right side add"
type textarea "x"
type textarea "now provide me post page as right side add s"
type textarea "x"
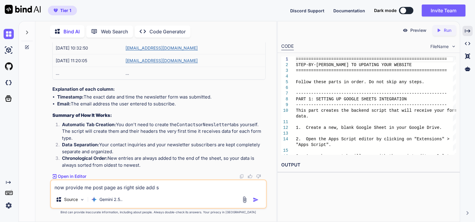
type textarea "now provide me post page as right side add si"
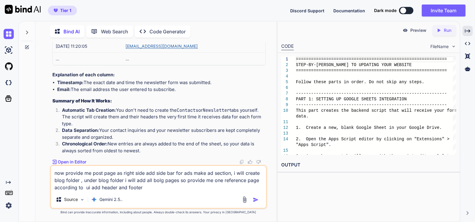
click at [255, 201] on img "button" at bounding box center [256, 199] width 6 height 6
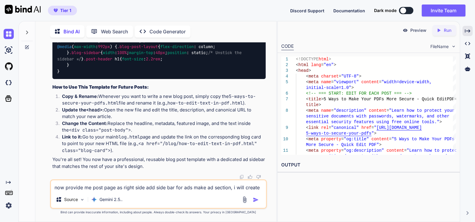
scroll to position [17862, 0]
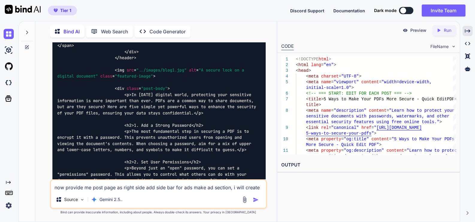
scroll to position [16433, 0]
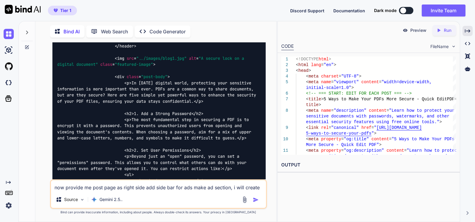
drag, startPoint x: 79, startPoint y: 133, endPoint x: 165, endPoint y: 133, distance: 86.0
copy code "5-ways-to-secure-your-pdfs.html"
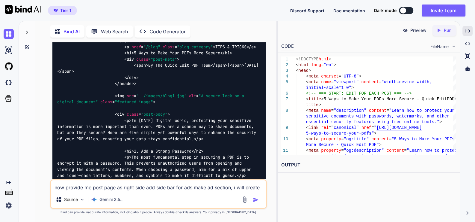
drag, startPoint x: 247, startPoint y: 147, endPoint x: 245, endPoint y: 144, distance: 3.9
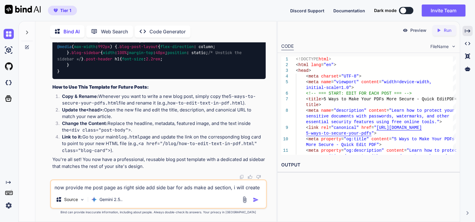
scroll to position [18456, 0]
click at [138, 189] on textarea "now provide me post page as right side add side bar for ads make ad section, i …" at bounding box center [158, 185] width 215 height 11
click at [112, 187] on textarea "now provide me post page as right side add side bar for ads make ad section, i …" at bounding box center [158, 185] width 215 height 11
click at [118, 187] on textarea "this blog page add right side ads banner" at bounding box center [158, 185] width 215 height 11
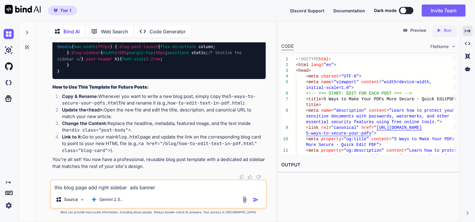
drag, startPoint x: 157, startPoint y: 188, endPoint x: 130, endPoint y: 196, distance: 27.7
click at [130, 196] on div "this blog page add right sidebar ads banner Source Gemini 2.5.." at bounding box center [158, 193] width 217 height 29
click at [100, 187] on textarea "this blog page add right sidebar for ads" at bounding box center [158, 185] width 215 height 11
drag, startPoint x: 97, startPoint y: 187, endPoint x: 110, endPoint y: 187, distance: 12.9
click at [110, 187] on textarea "this blog page add right sidebar for ads" at bounding box center [158, 185] width 215 height 11
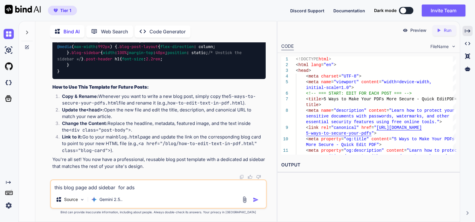
drag, startPoint x: 114, startPoint y: 187, endPoint x: 138, endPoint y: 185, distance: 23.4
click at [116, 187] on textarea "this blog page add sidebar for ads" at bounding box center [158, 185] width 215 height 11
click at [169, 187] on textarea "this blog page add sidebar at right side for ads" at bounding box center [158, 185] width 215 height 11
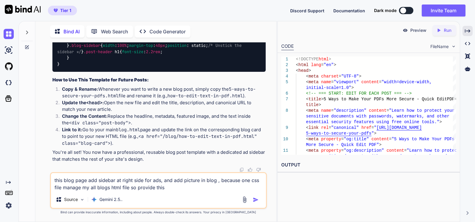
click at [253, 198] on img "button" at bounding box center [256, 199] width 6 height 6
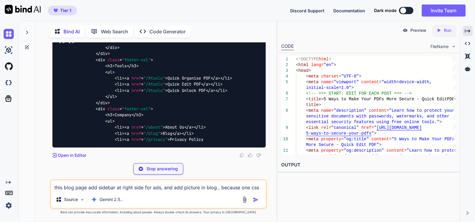
scroll to position [18864, 0]
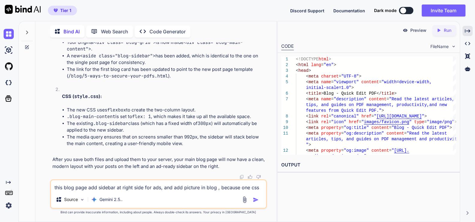
scroll to position [20333, 0]
click at [112, 187] on textarea "this blog page add sidebar at right side for ads, and add picture in blog , bec…" at bounding box center [158, 185] width 215 height 11
click at [255, 194] on div "Source Gemini 2.5.." at bounding box center [158, 200] width 215 height 14
click at [256, 196] on div "Source Gemini 2.5.." at bounding box center [158, 200] width 215 height 14
click at [256, 201] on img "button" at bounding box center [256, 199] width 6 height 6
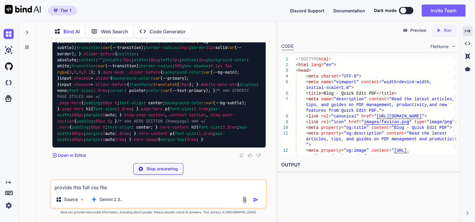
scroll to position [20472, 0]
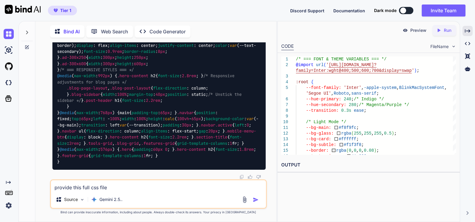
click at [134, 185] on textarea "provide this full css file" at bounding box center [158, 185] width 215 height 11
click at [257, 198] on img "button" at bounding box center [256, 199] width 6 height 6
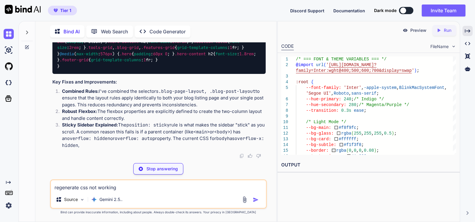
scroll to position [23084, 0]
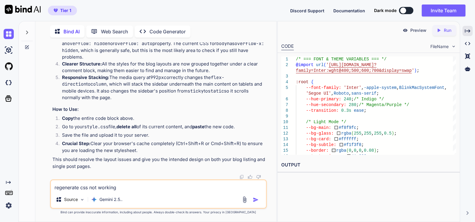
click at [11, 32] on img at bounding box center [9, 34] width 10 height 10
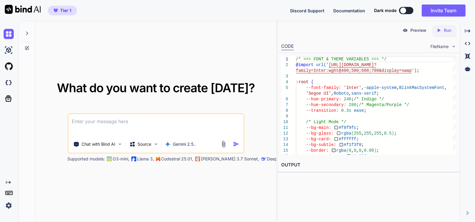
click at [108, 124] on textarea at bounding box center [155, 125] width 175 height 22
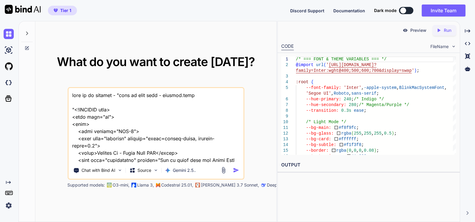
scroll to position [13103, 0]
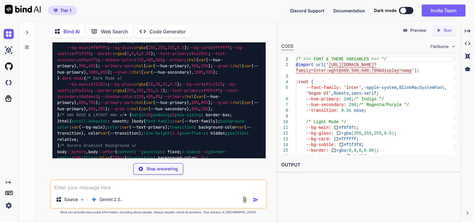
scroll to position [5358, 0]
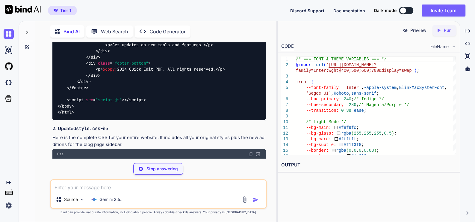
type textarea "x"
type textarea "<div class="footer-bottom"> <p>&copy; 2024 Quick Edit PDF. All rights reserved.…"
type textarea "x"
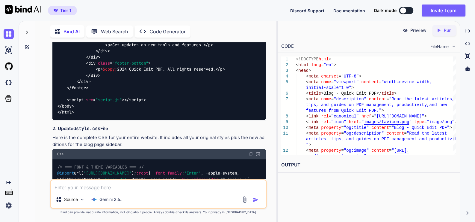
click at [250, 151] on img at bounding box center [250, 153] width 5 height 5
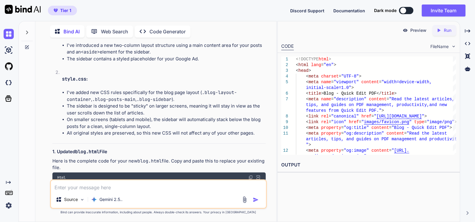
scroll to position [4084, 0]
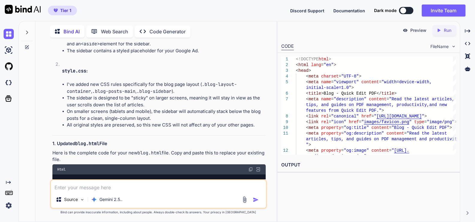
click at [250, 167] on img at bounding box center [250, 169] width 5 height 5
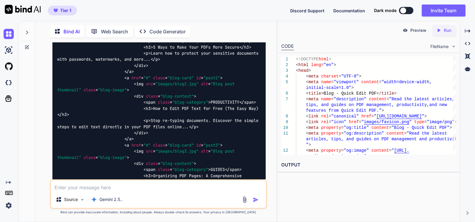
scroll to position [4721, 0]
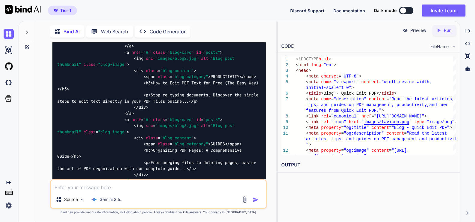
click at [102, 186] on textarea at bounding box center [158, 185] width 215 height 11
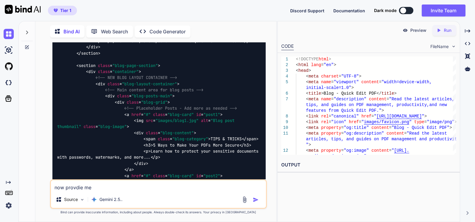
scroll to position [4646, 0]
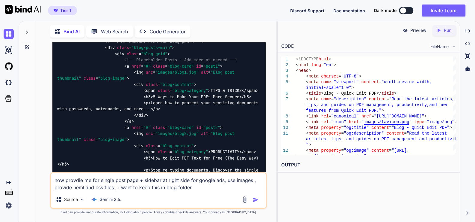
type textarea "now provdie me for single post page + sidebar at right side for google ads, use…"
click at [257, 200] on img "button" at bounding box center [256, 199] width 6 height 6
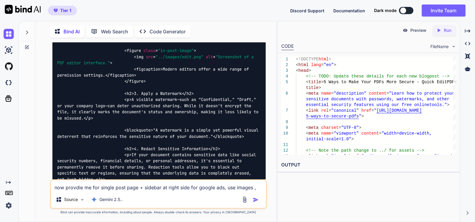
scroll to position [7608, 0]
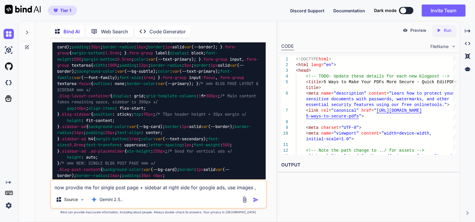
scroll to position [9182, 0]
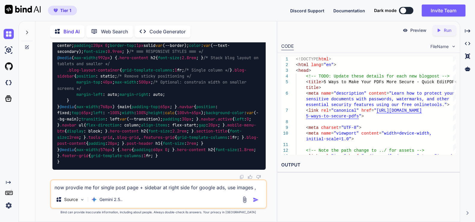
scroll to position [10306, 0]
click at [129, 185] on textarea "now provdie me for single post page + sidebar at right side for google ads, use…" at bounding box center [158, 185] width 215 height 11
type textarea "dark mode for this not working, fix it"
click at [255, 199] on img "button" at bounding box center [256, 199] width 6 height 6
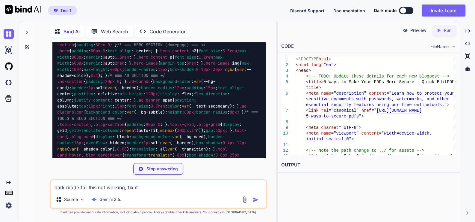
scroll to position [11813, 0]
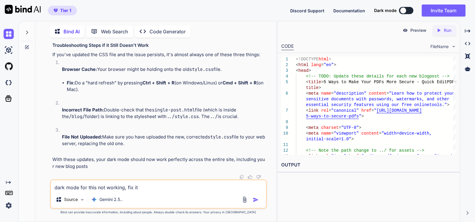
scroll to position [13386, 0]
click at [127, 185] on textarea "dark mode for this not working, fix it" at bounding box center [158, 185] width 215 height 11
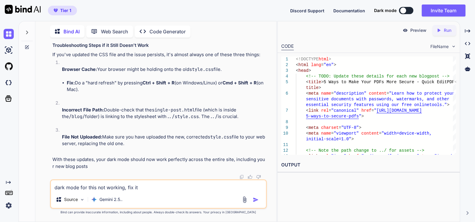
click at [145, 190] on textarea "dark mode for this not working, fix it" at bounding box center [158, 185] width 215 height 11
type textarea "dark mode option in header remove it , provide full code files"
click at [256, 197] on img "button" at bounding box center [256, 199] width 6 height 6
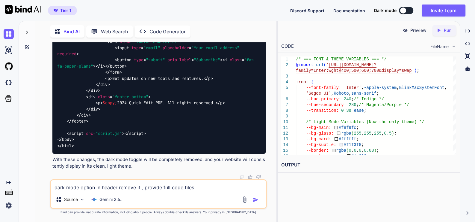
scroll to position [16196, 0]
